Goal: Check status: Check status

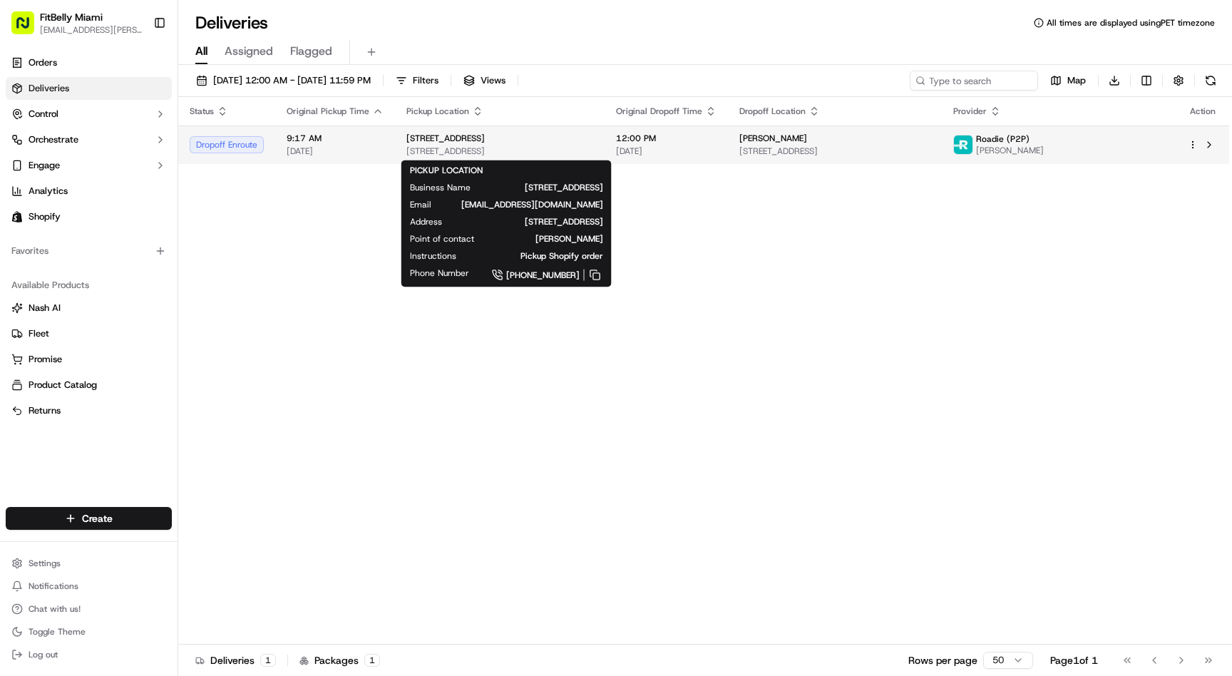
click at [498, 145] on div "[STREET_ADDRESS]" at bounding box center [499, 145] width 187 height 24
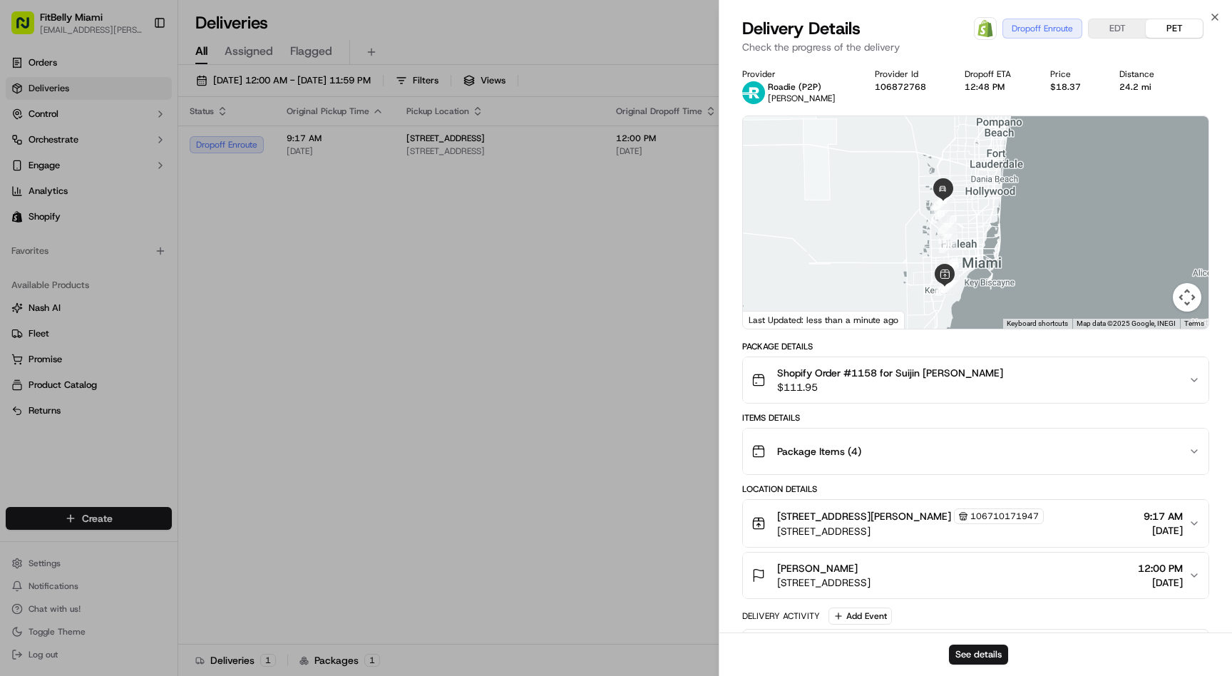
drag, startPoint x: 896, startPoint y: 184, endPoint x: 863, endPoint y: 208, distance: 40.8
click at [863, 208] on div at bounding box center [975, 222] width 465 height 212
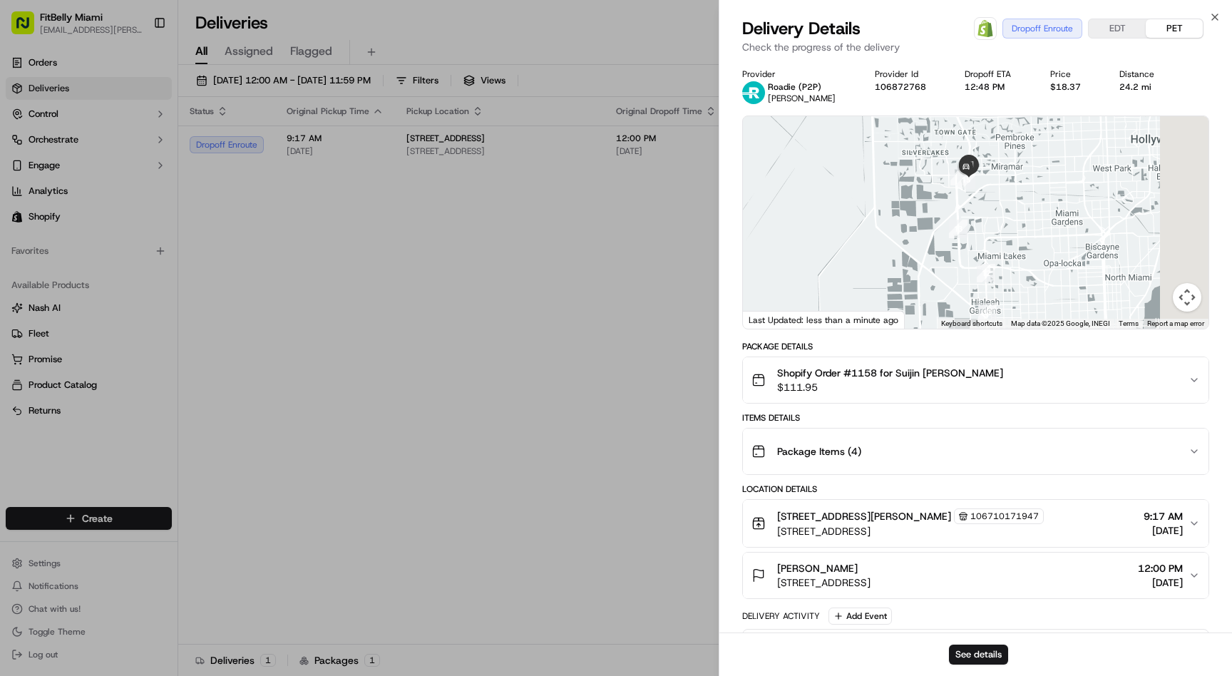
drag, startPoint x: 921, startPoint y: 192, endPoint x: 681, endPoint y: 196, distance: 239.5
click at [682, 195] on body "FitBelly Miami [EMAIL_ADDRESS][PERSON_NAME][DOMAIN_NAME] Toggle Sidebar Orders …" at bounding box center [616, 338] width 1232 height 676
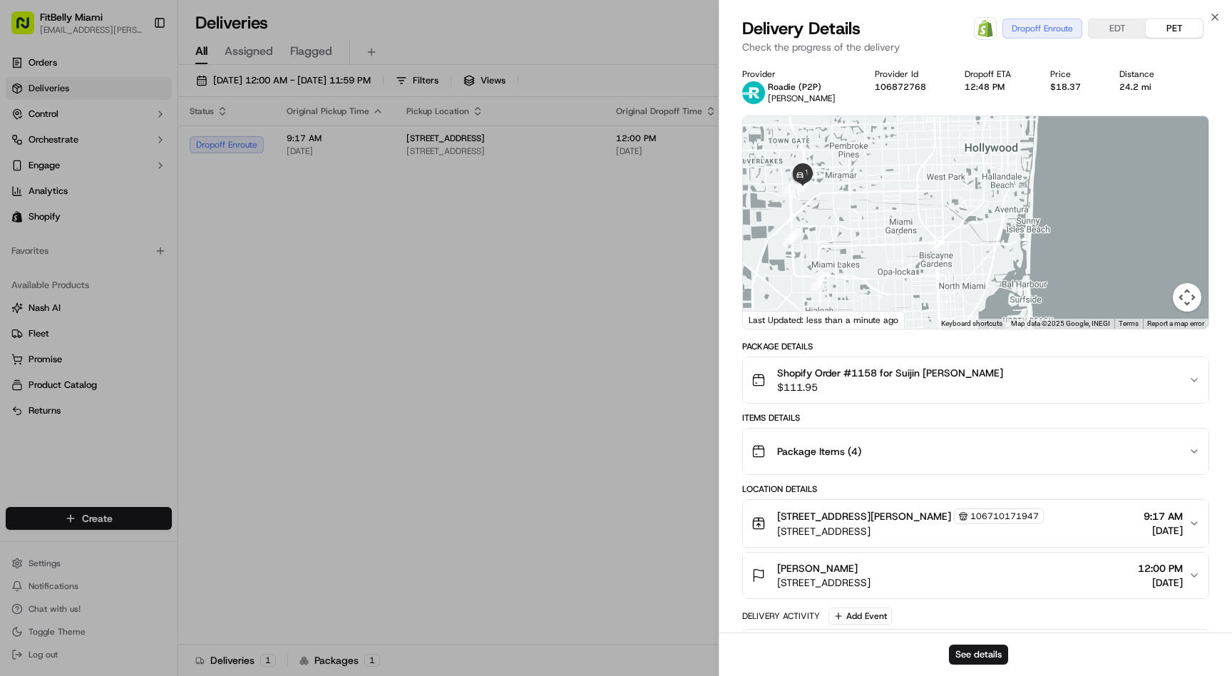
drag, startPoint x: 844, startPoint y: 178, endPoint x: 914, endPoint y: 182, distance: 70.0
click at [912, 182] on div at bounding box center [975, 222] width 465 height 212
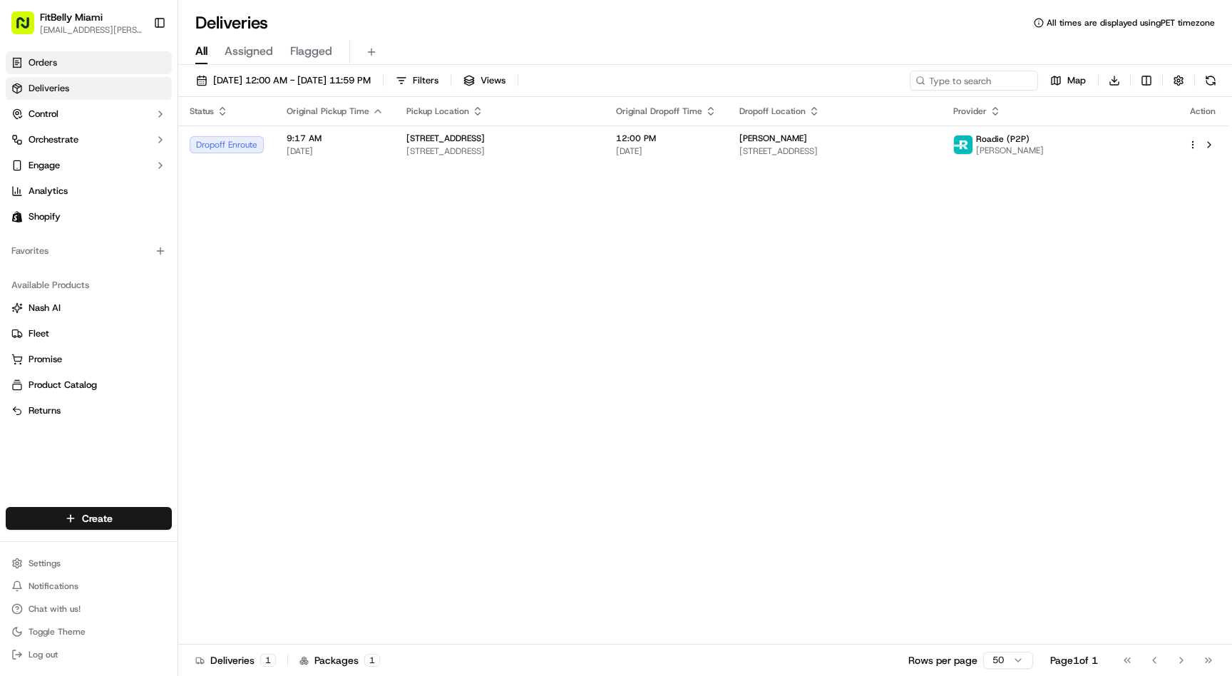
click at [79, 61] on link "Orders" at bounding box center [89, 62] width 166 height 23
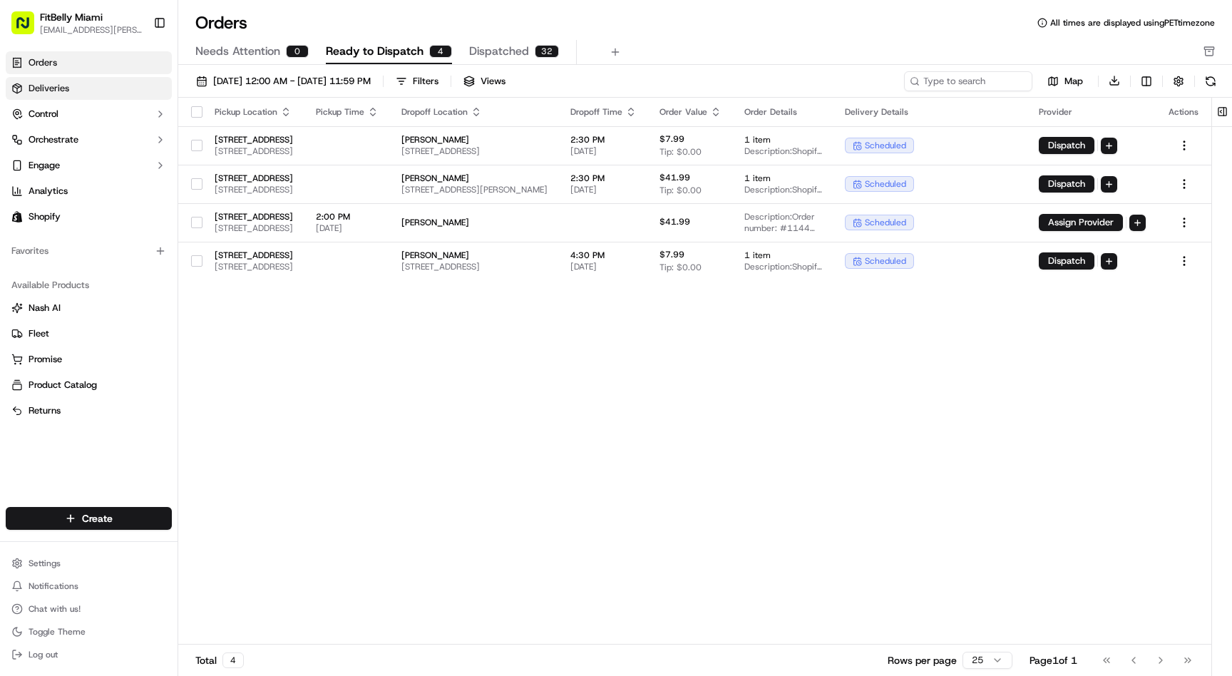
click at [97, 78] on link "Deliveries" at bounding box center [89, 88] width 166 height 23
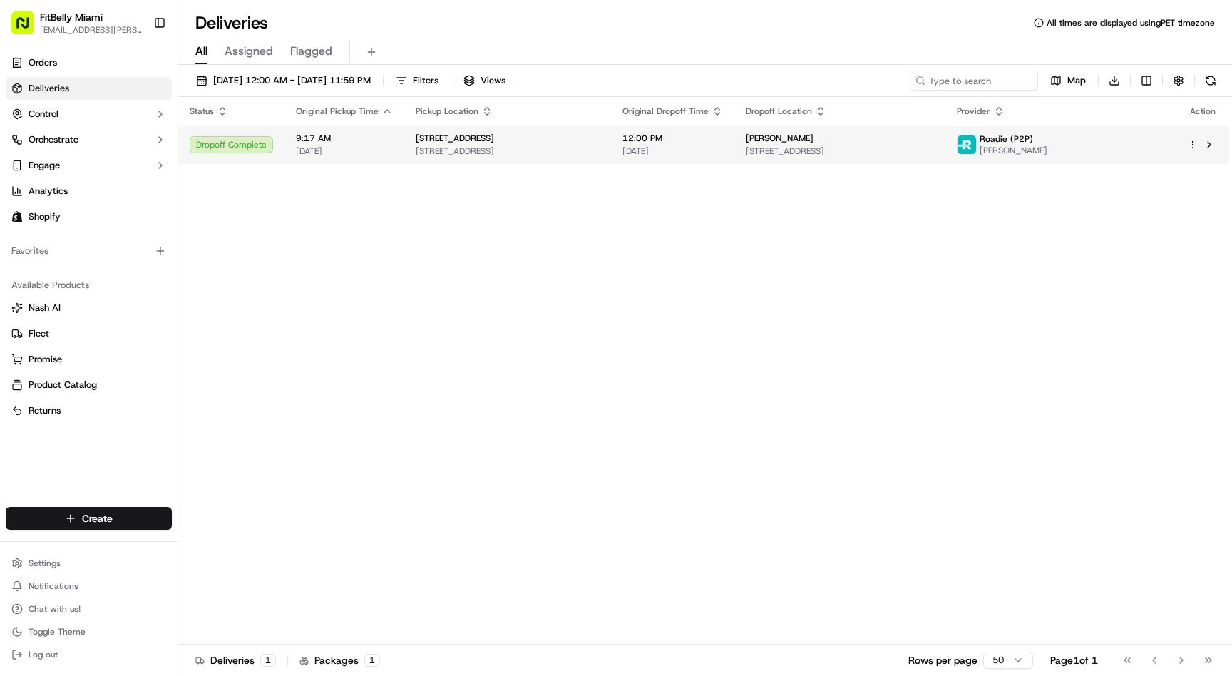
click at [931, 160] on td "Suijin Sherman 3540 SW 145th Ave, Miramar, FL 33027, USA" at bounding box center [839, 144] width 211 height 38
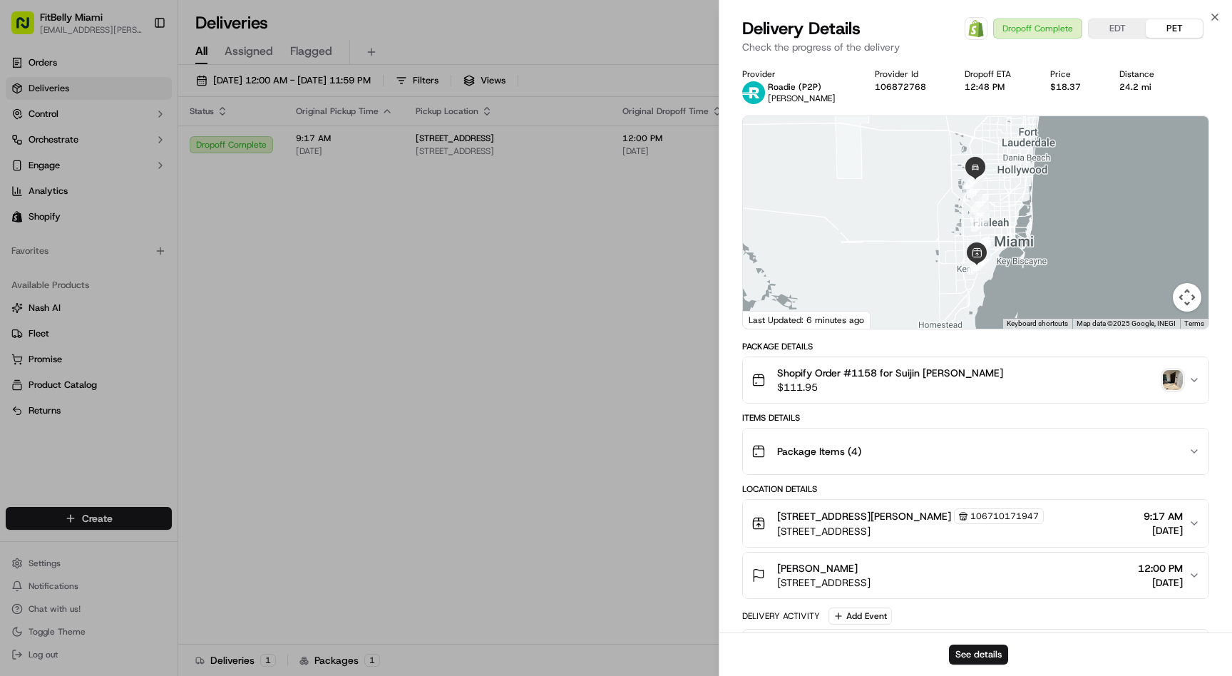
click at [1172, 388] on img "button" at bounding box center [1172, 380] width 20 height 20
